Goal: Task Accomplishment & Management: Complete application form

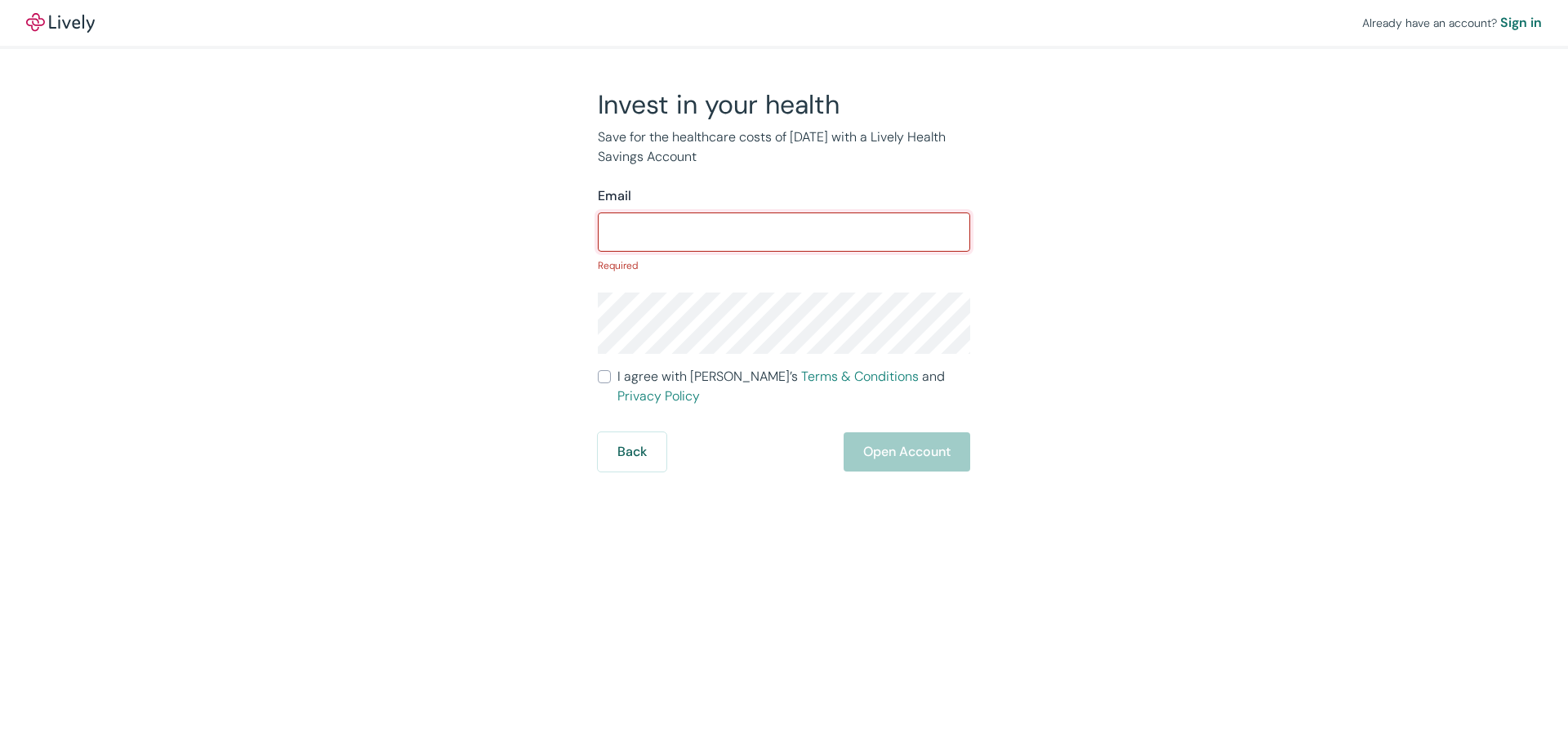
click at [701, 224] on input "Email" at bounding box center [784, 232] width 373 height 33
type input "mejdoulicmh3@gmail.com"
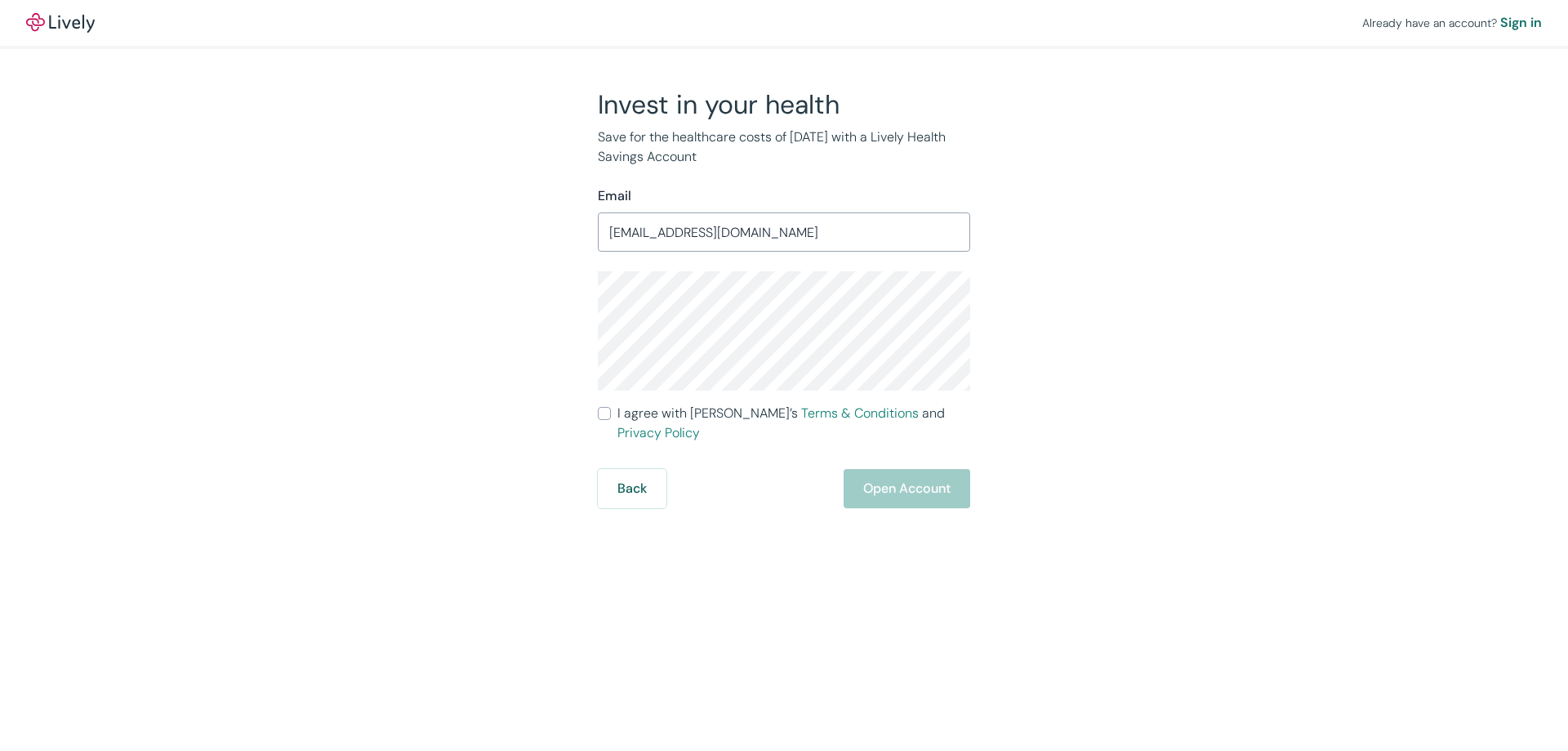
click at [599, 411] on input "I agree with Lively’s Terms & Conditions and Privacy Policy" at bounding box center [604, 413] width 13 height 13
checkbox input "true"
click at [898, 469] on button "Open Account" at bounding box center [906, 488] width 126 height 39
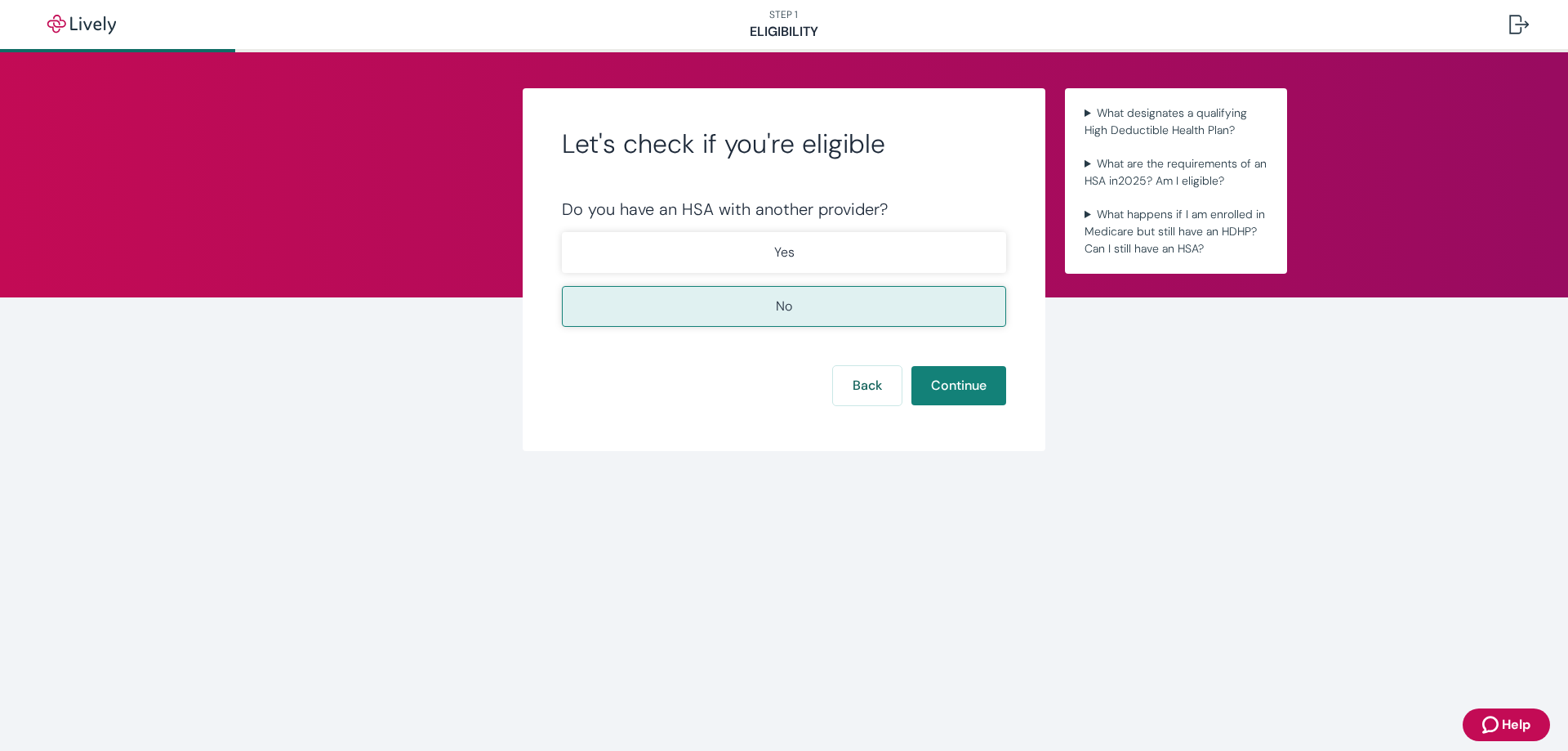
click at [915, 257] on button "Yes" at bounding box center [784, 253] width 444 height 41
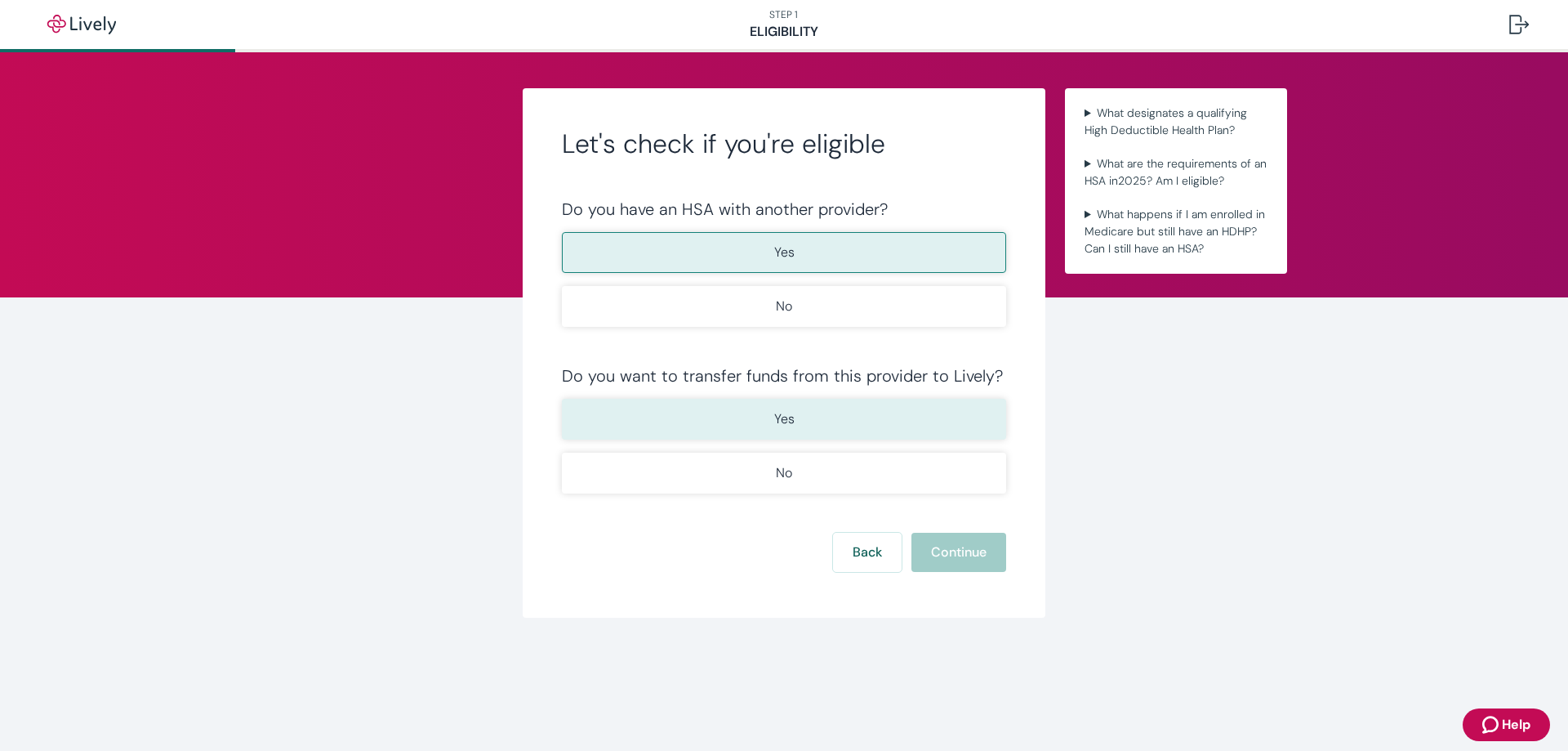
click at [884, 431] on button "Yes" at bounding box center [784, 420] width 444 height 41
click at [945, 538] on button "Continue" at bounding box center [959, 553] width 95 height 39
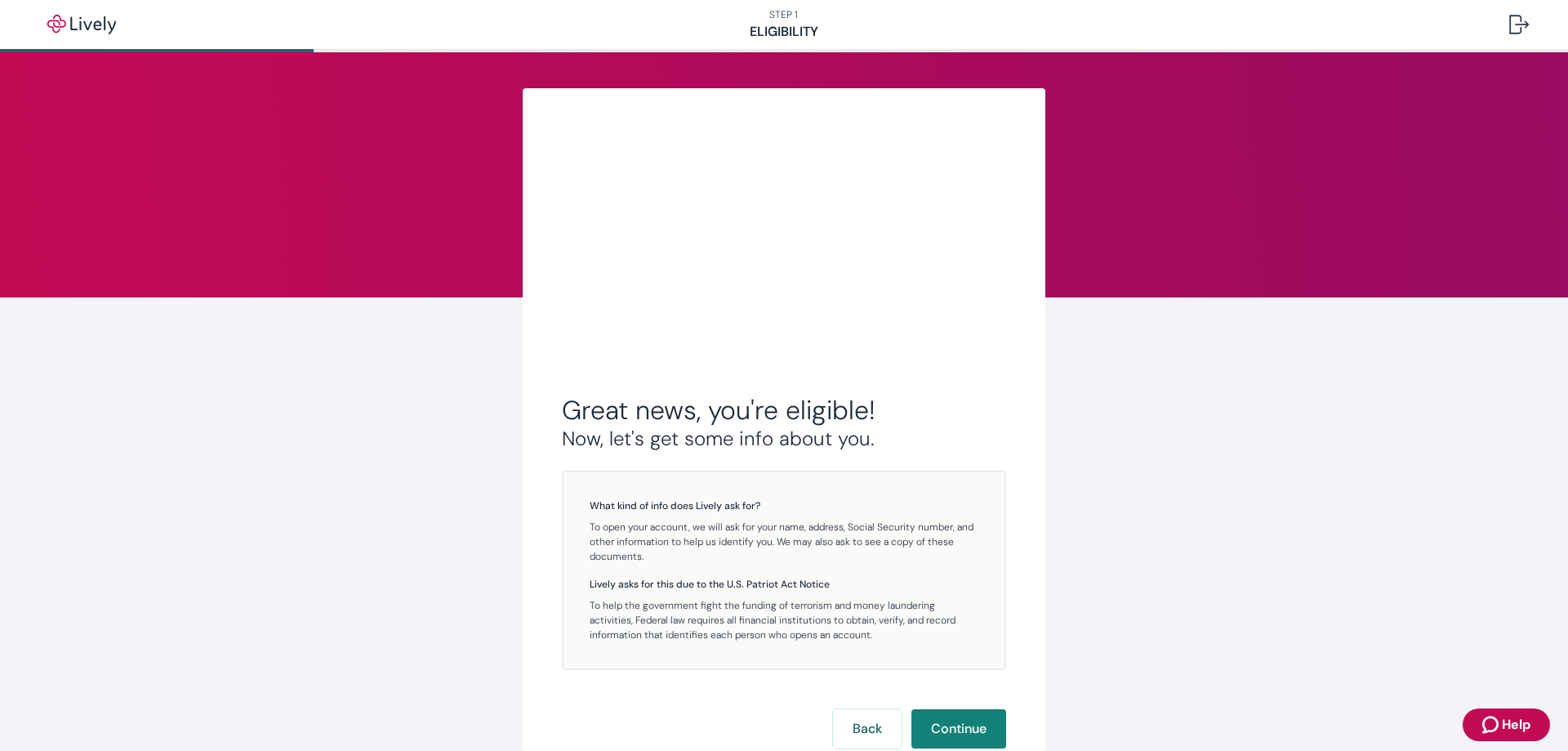
scroll to position [122, 0]
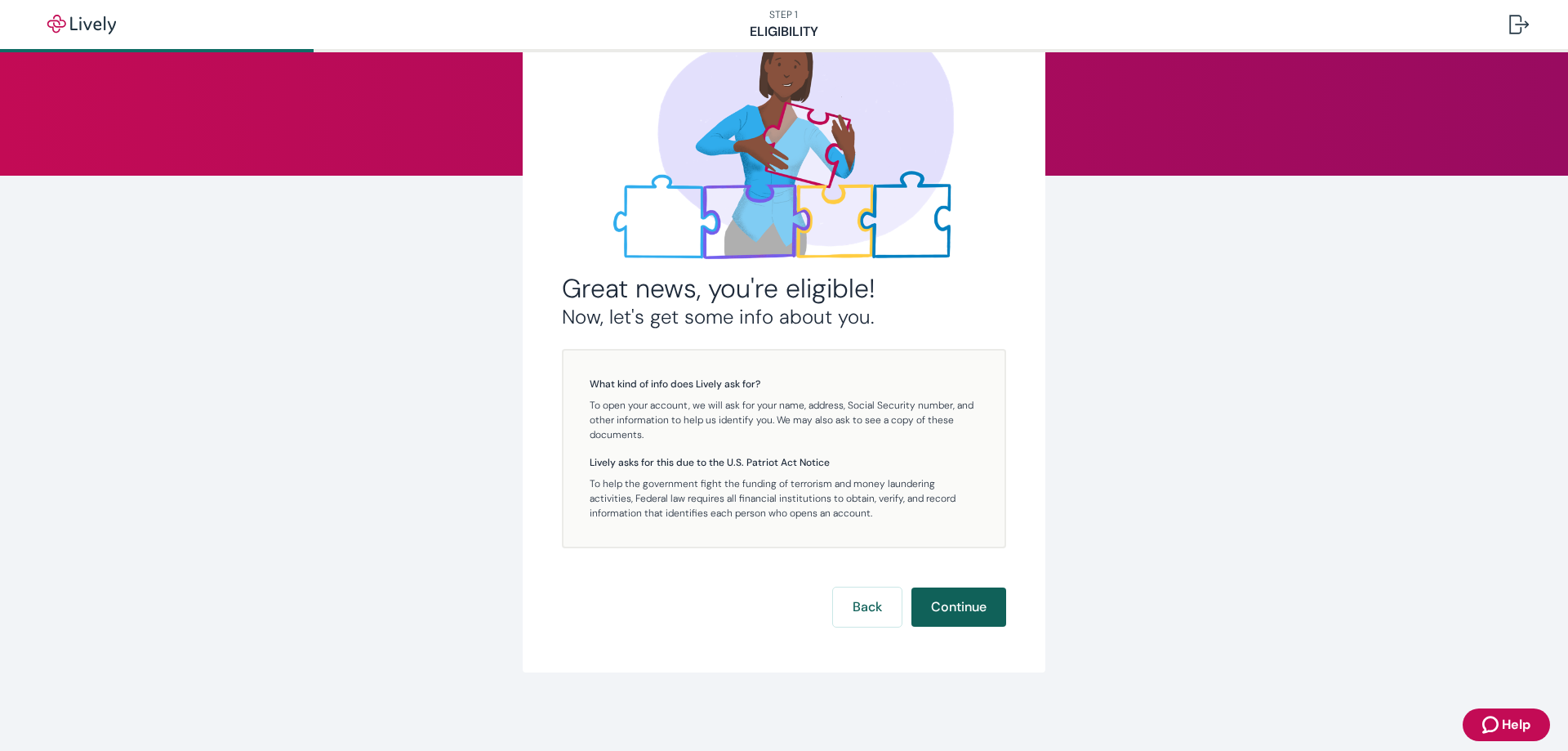
drag, startPoint x: 956, startPoint y: 586, endPoint x: 956, endPoint y: 598, distance: 12.0
click at [956, 592] on div "Great news, you're eligible! Now, let's get some info about you. What kind of i…" at bounding box center [784, 316] width 444 height 621
click at [957, 602] on button "Continue" at bounding box center [959, 607] width 95 height 39
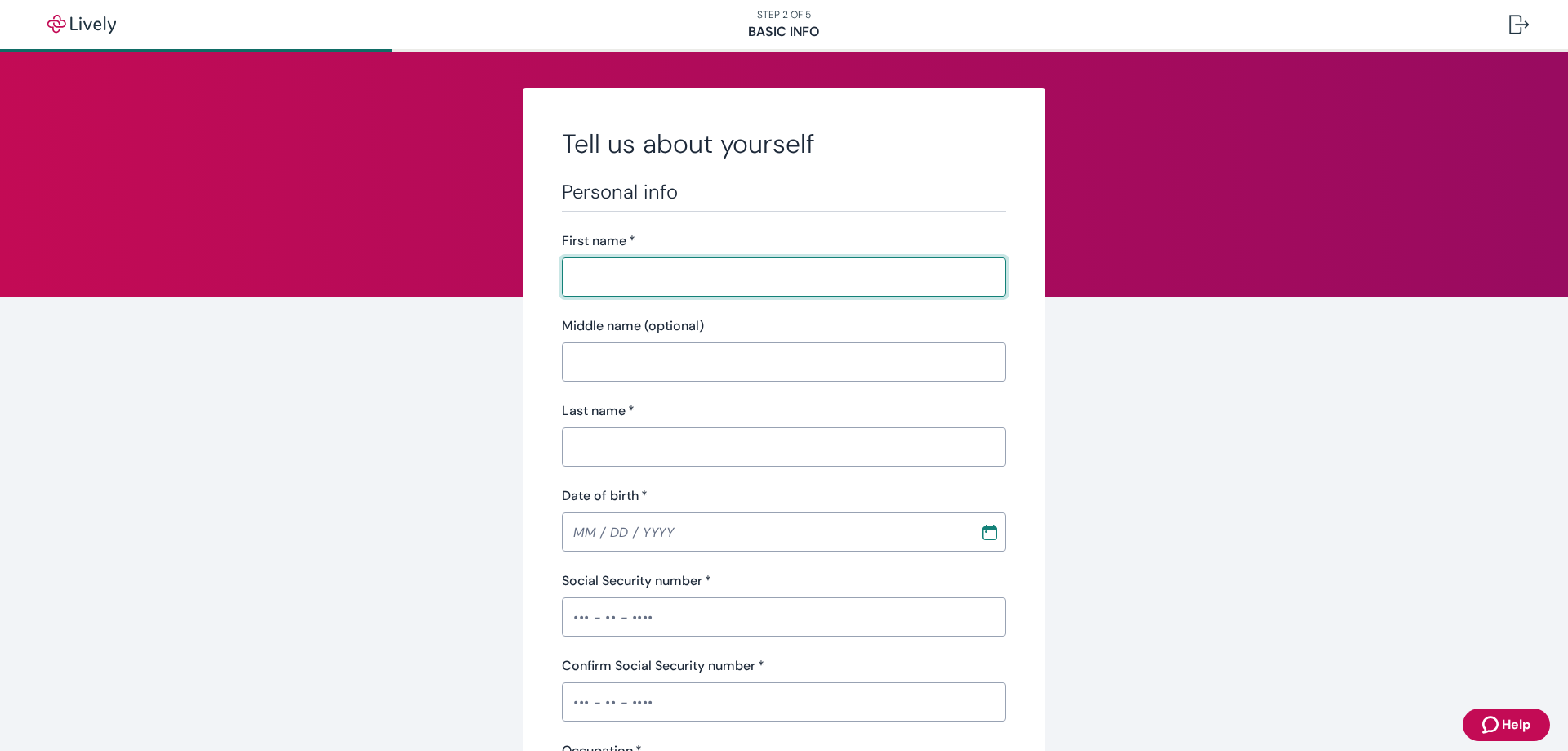
click at [783, 283] on input "First name   *" at bounding box center [784, 277] width 444 height 33
type input "Maryh"
type input "[PERSON_NAME]"
type input "(688) 147-884"
type input "[US_STATE]"
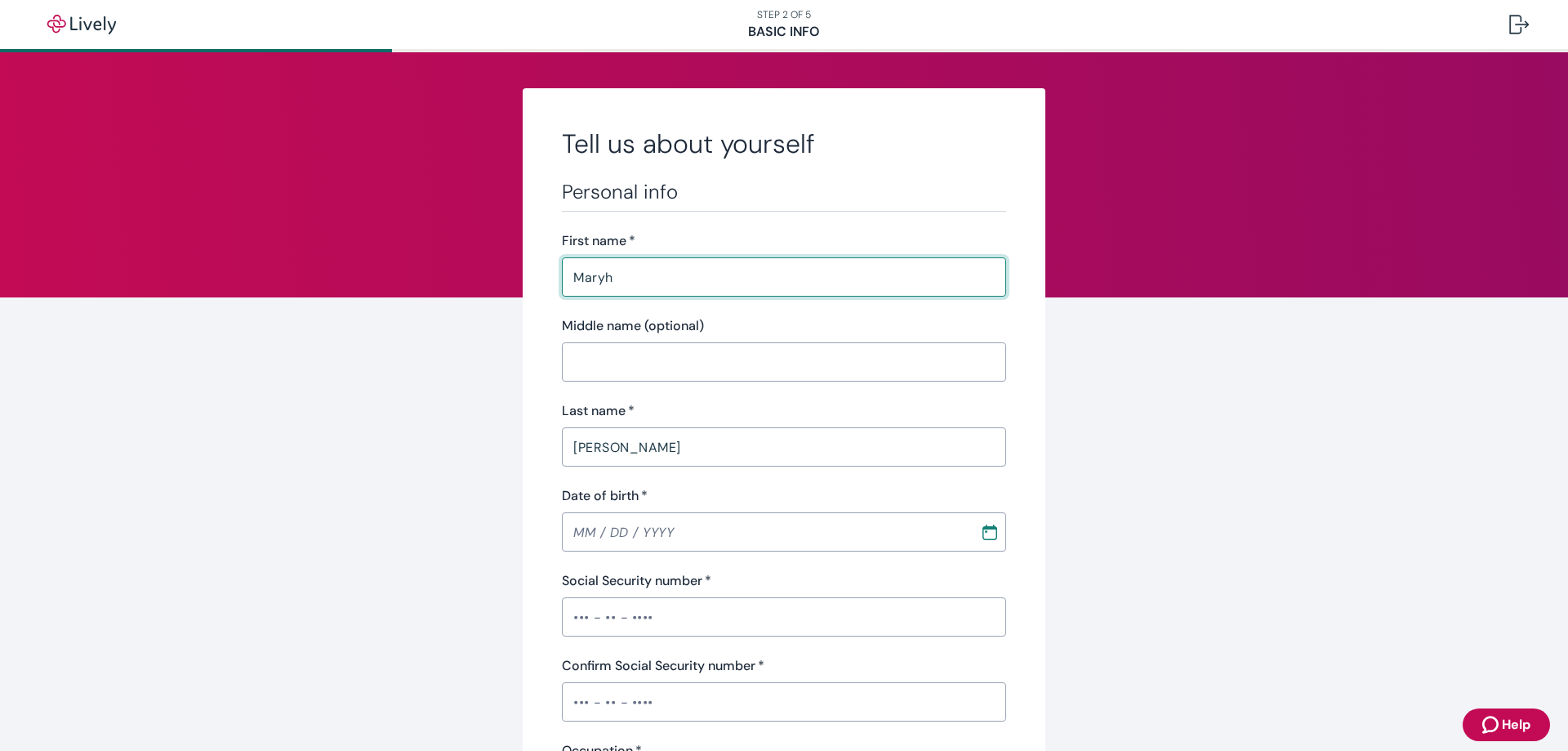
type input "[US_STATE]"
type input "10020"
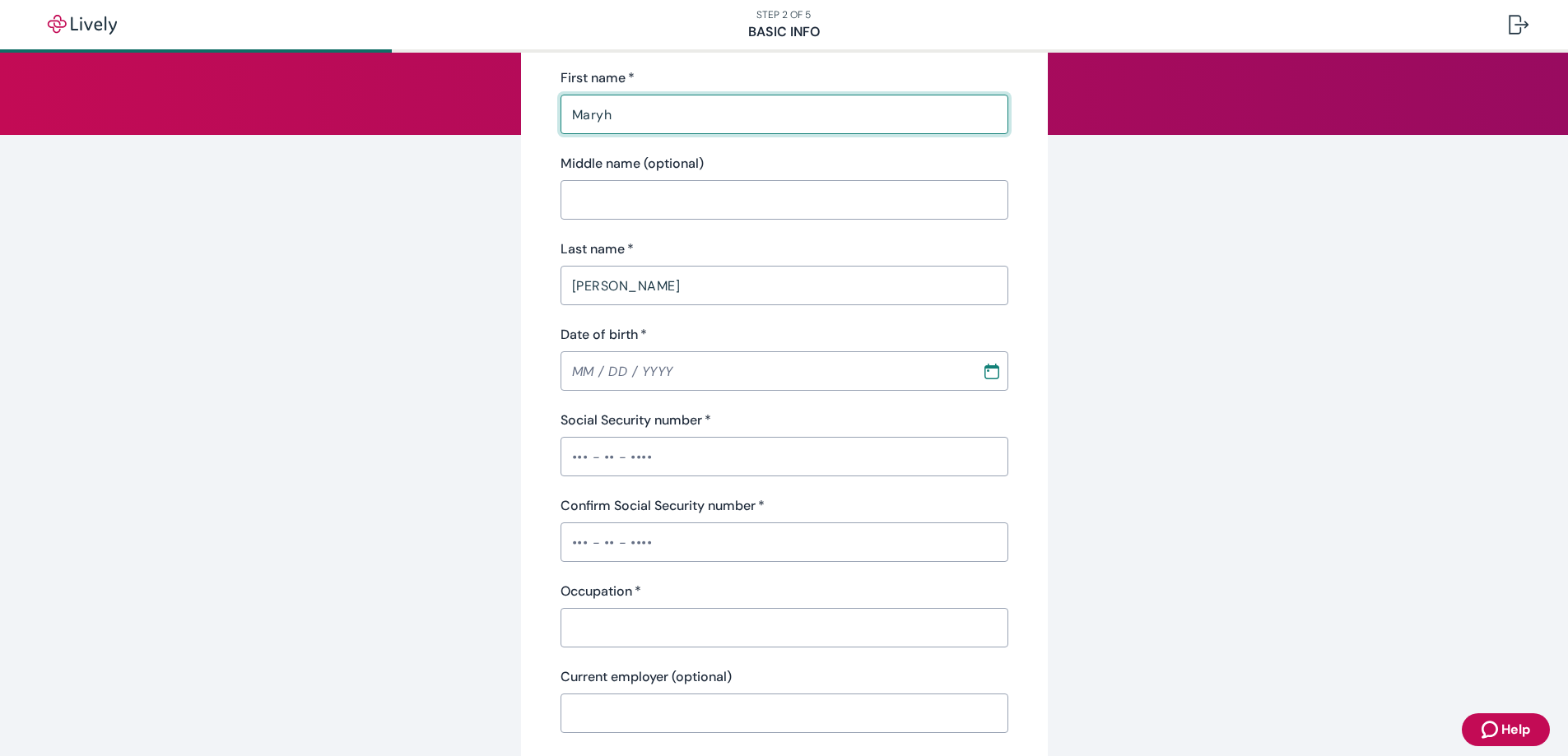
click at [702, 378] on input "Date of birth   *" at bounding box center [766, 371] width 410 height 33
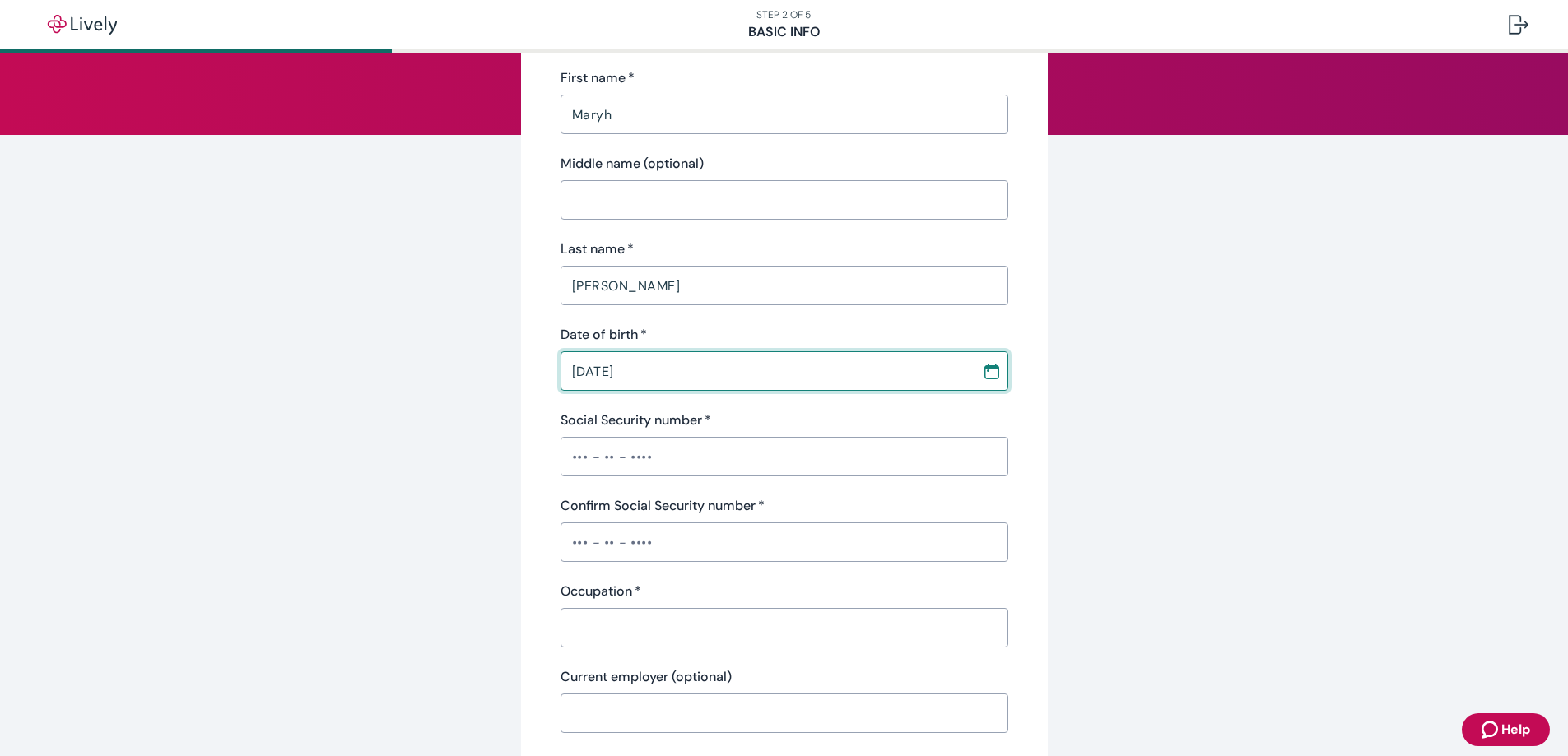
type input "[DATE]"
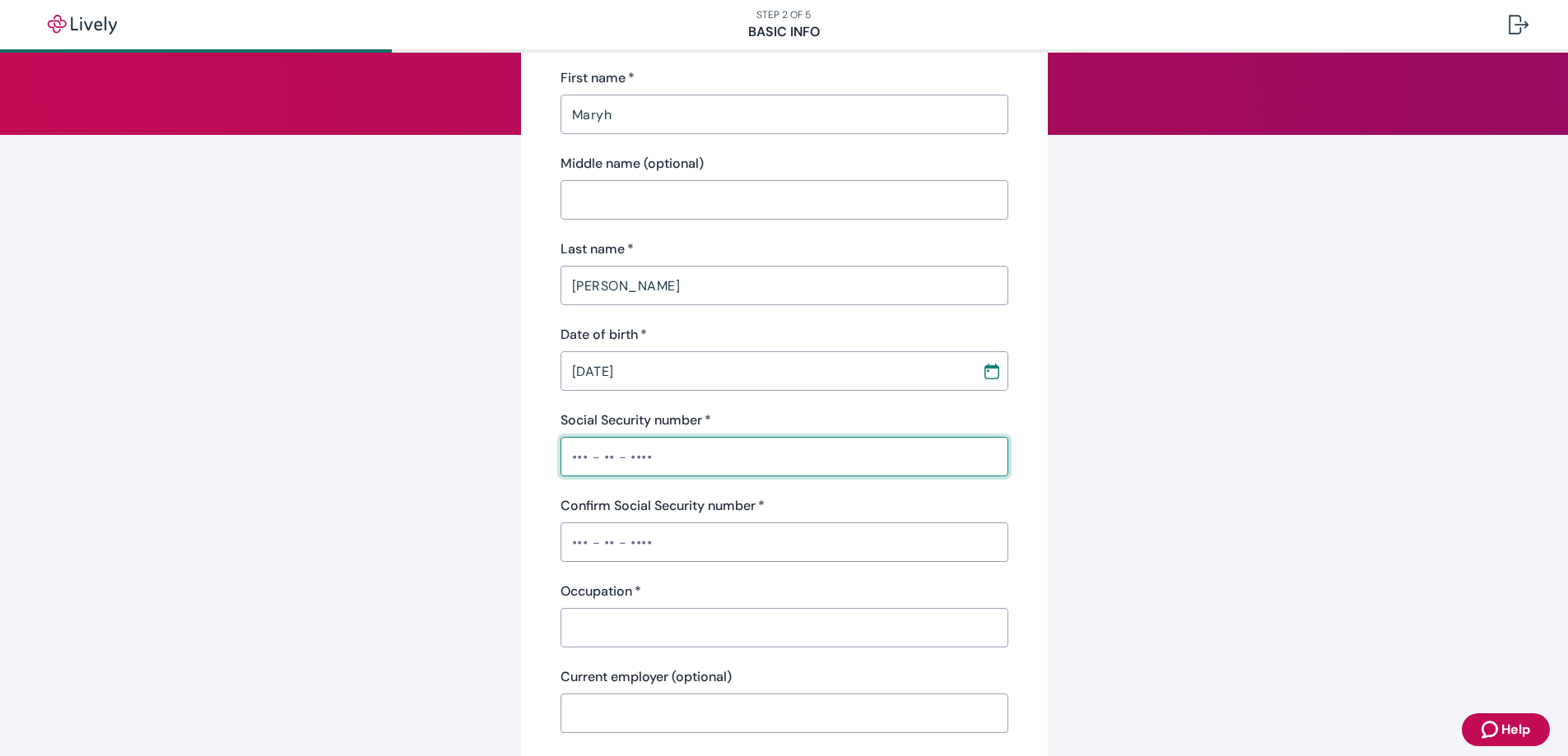
click at [719, 449] on input "Social Security number   *" at bounding box center [784, 457] width 447 height 33
type input "•"
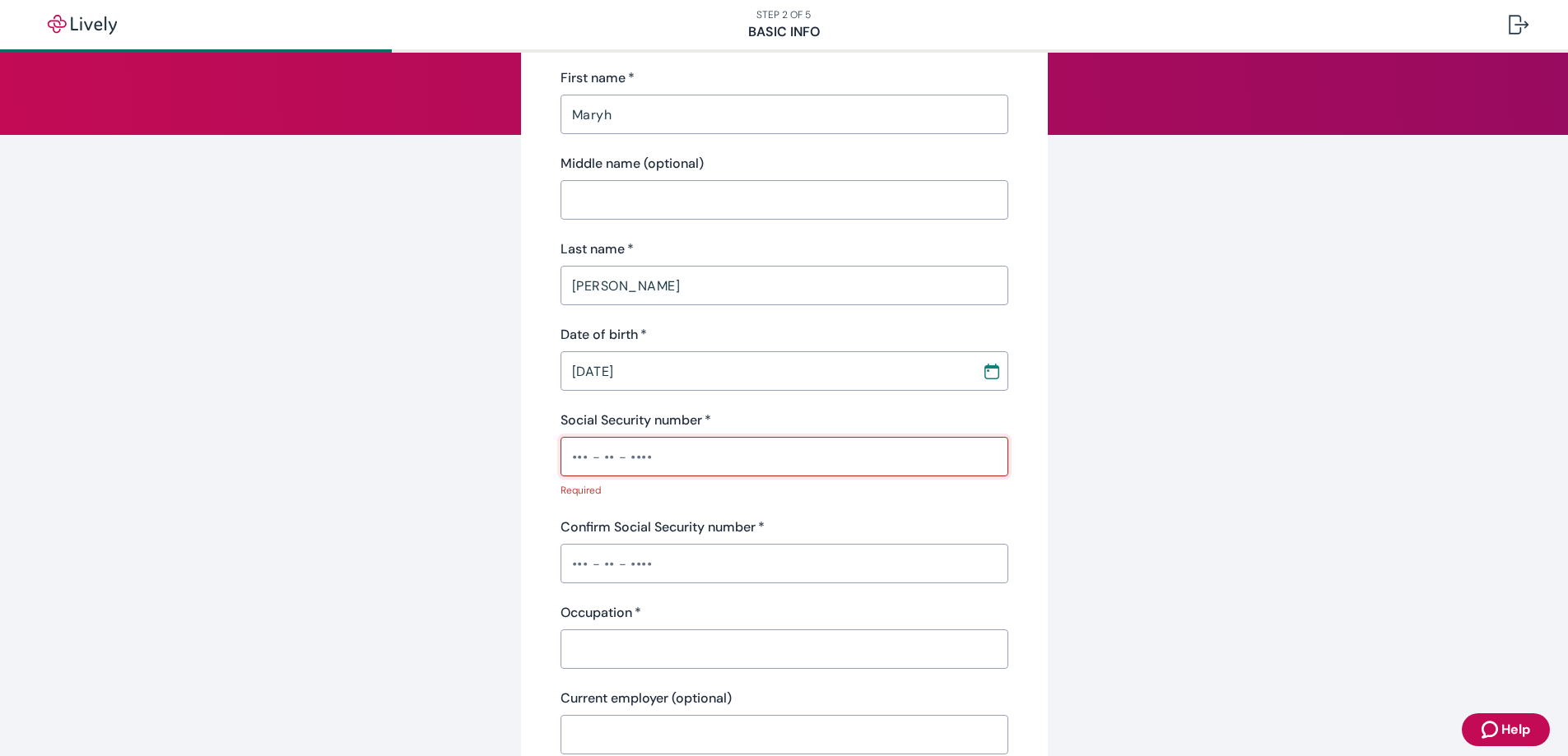
paste input "•••-••-693"
type input "•••-••-693"
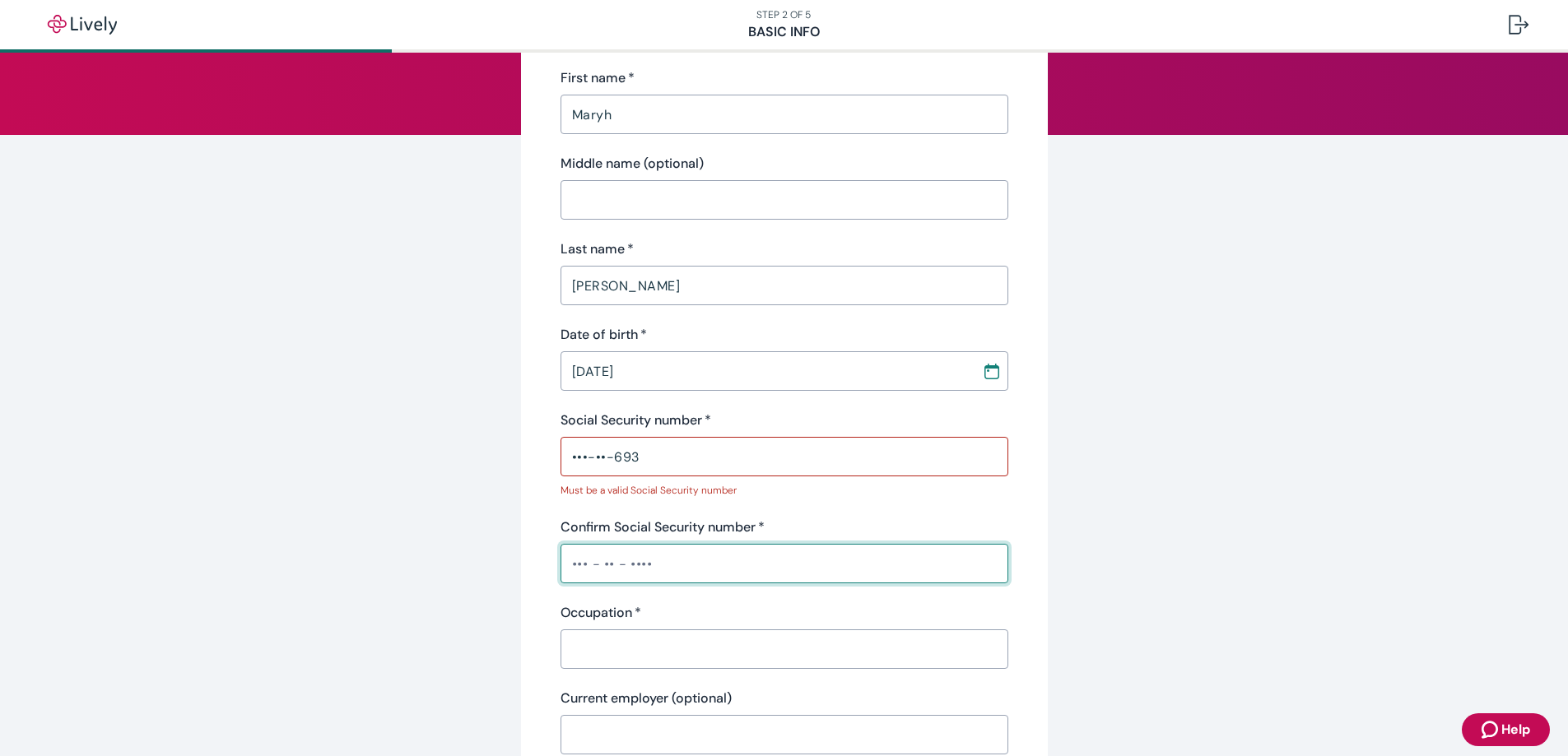
click at [649, 562] on input "Confirm Social Security number   *" at bounding box center [784, 563] width 447 height 33
paste input "•••-••-693"
type input "•••-••-693"
click at [656, 443] on input "•••-••-693" at bounding box center [784, 457] width 447 height 33
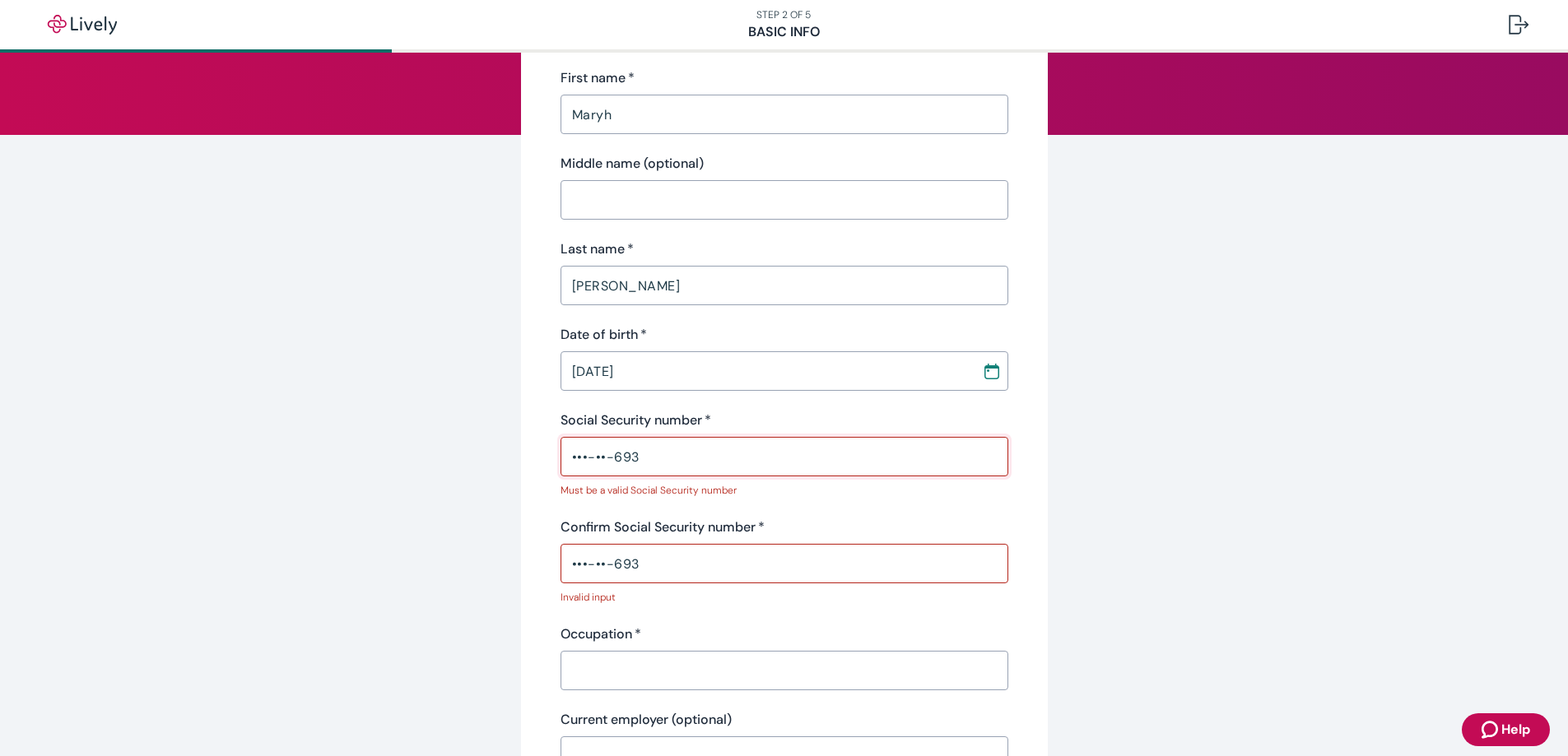
click at [656, 443] on input "•••-••-693" at bounding box center [784, 457] width 447 height 33
type input "•••-••-453"
click at [762, 525] on div "Confirm Social Security number   *" at bounding box center [784, 526] width 447 height 20
click at [752, 514] on div "Personal info First name   * Maryh ​ Middle name (optional) ​ Last name   * [PE…" at bounding box center [784, 439] width 447 height 845
